Goal: Navigation & Orientation: Understand site structure

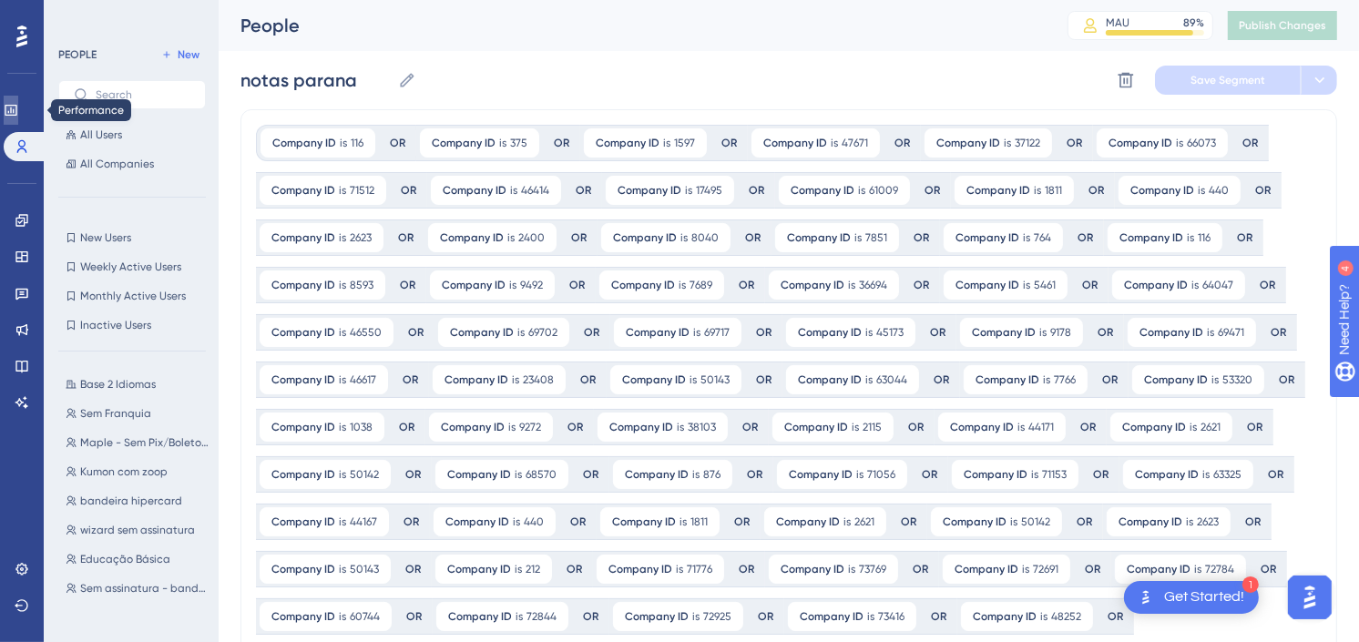
drag, startPoint x: 20, startPoint y: 112, endPoint x: 52, endPoint y: 239, distance: 130.6
click at [18, 112] on icon at bounding box center [11, 110] width 15 height 15
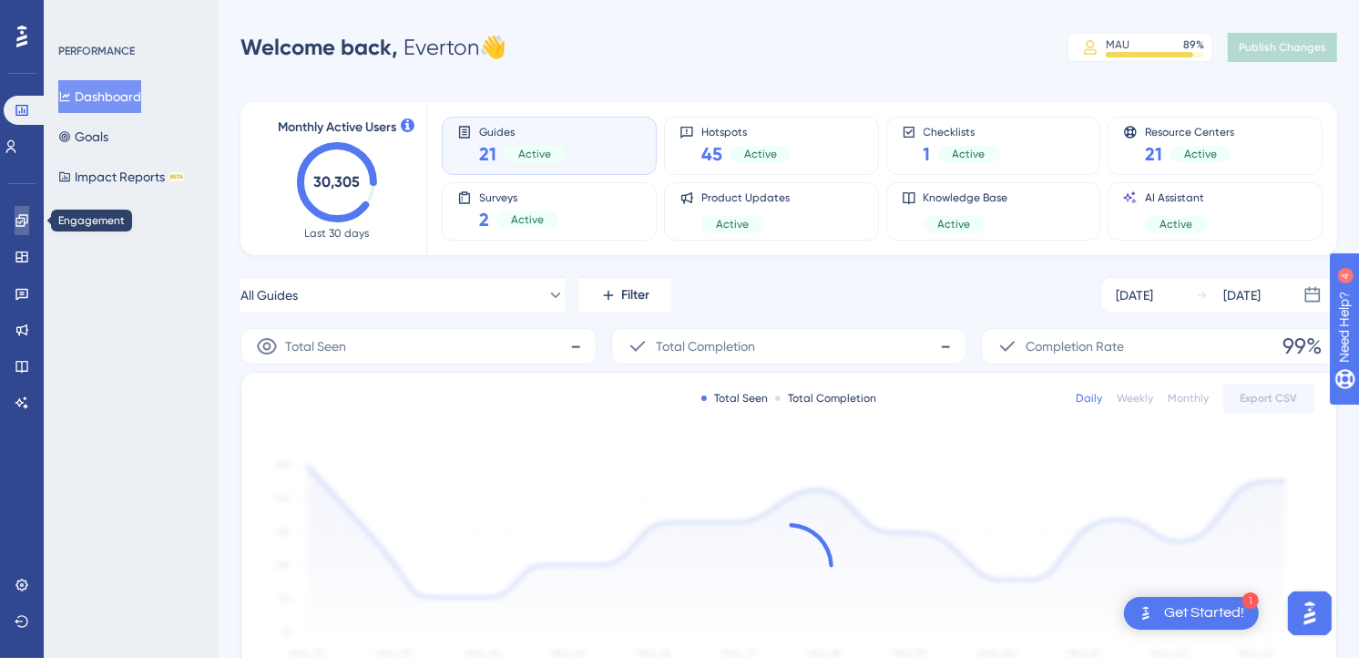
click at [22, 222] on icon at bounding box center [22, 220] width 15 height 15
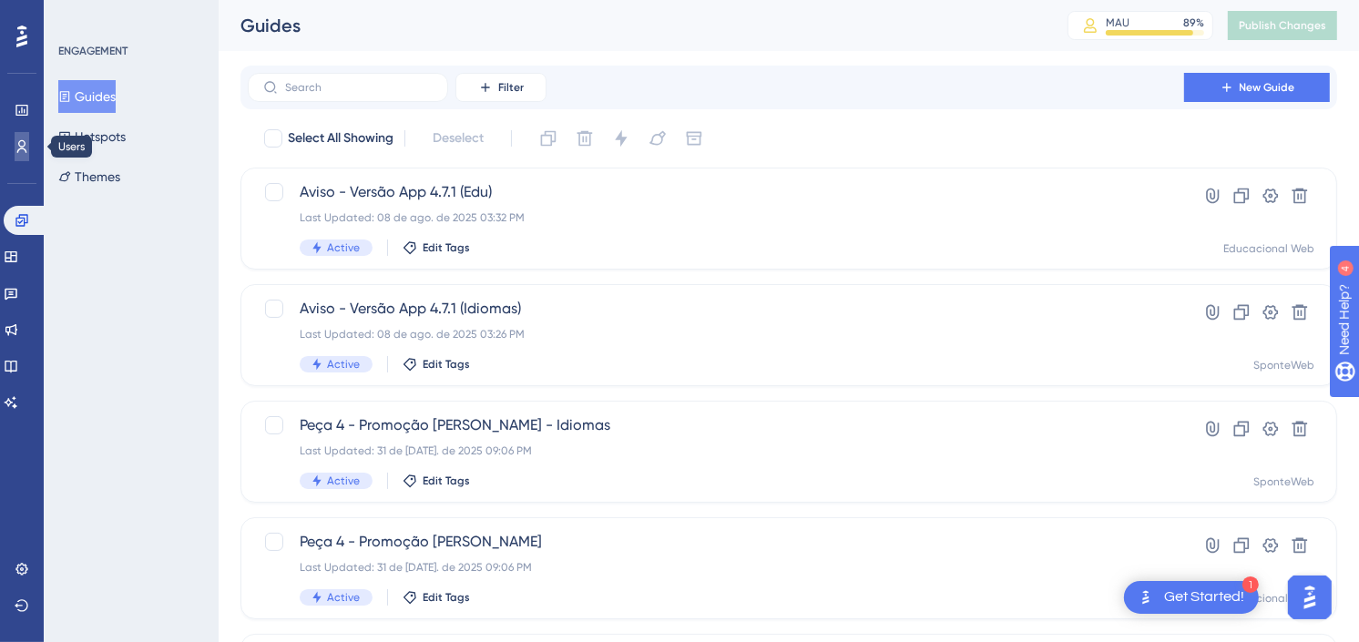
click at [15, 146] on link at bounding box center [22, 146] width 15 height 29
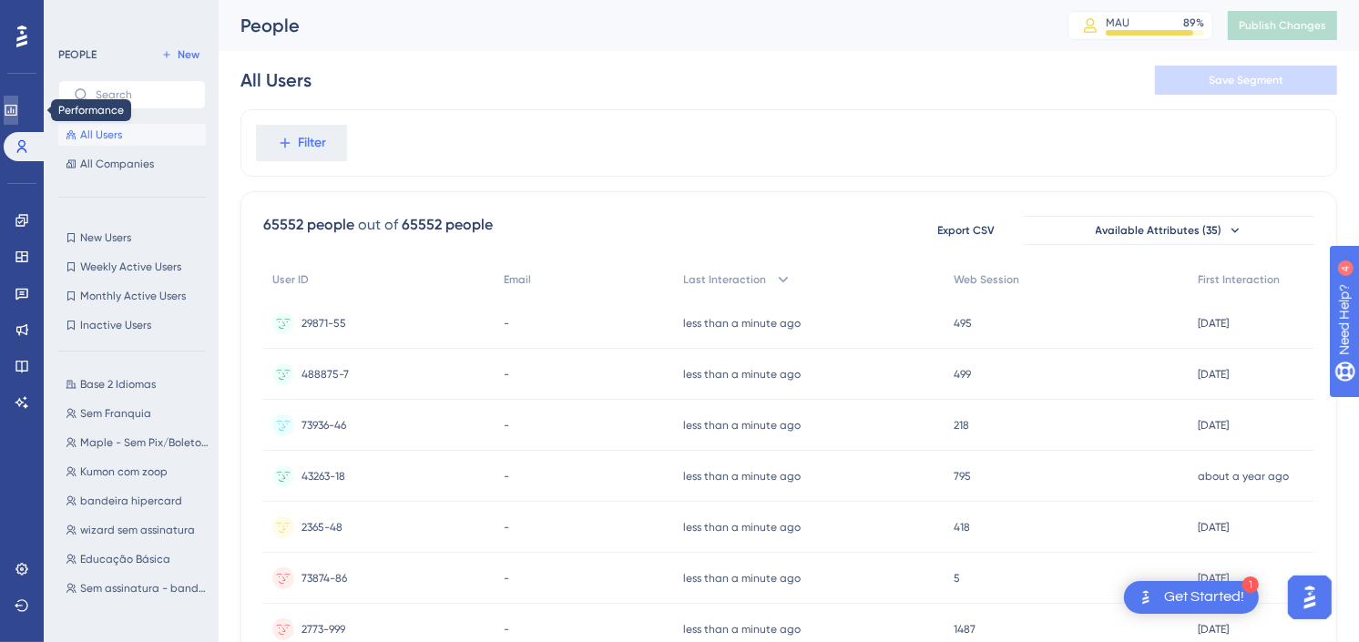
drag, startPoint x: 20, startPoint y: 104, endPoint x: 212, endPoint y: 104, distance: 192.3
click at [18, 104] on icon at bounding box center [11, 110] width 15 height 15
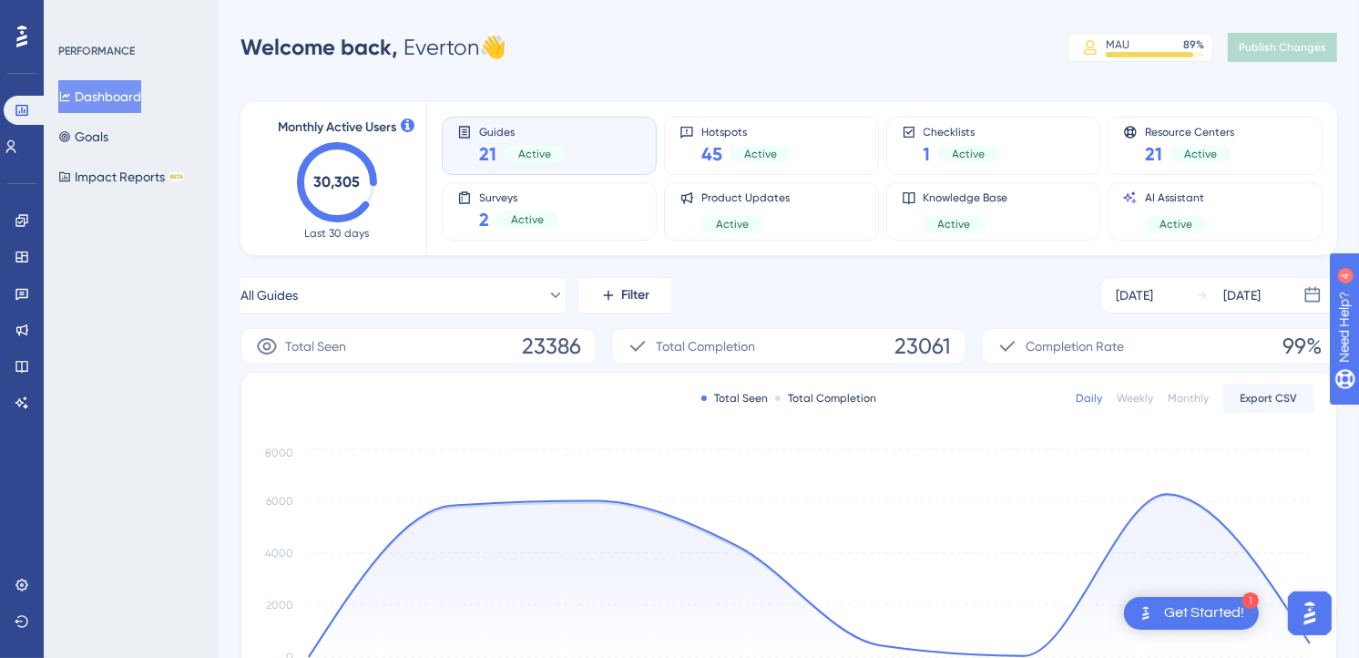
click at [781, 67] on div "Performance Users Engagement Widgets Feedback Product Updates Knowledge Base AI…" at bounding box center [789, 590] width 1141 height 1122
